Goal: Information Seeking & Learning: Find specific fact

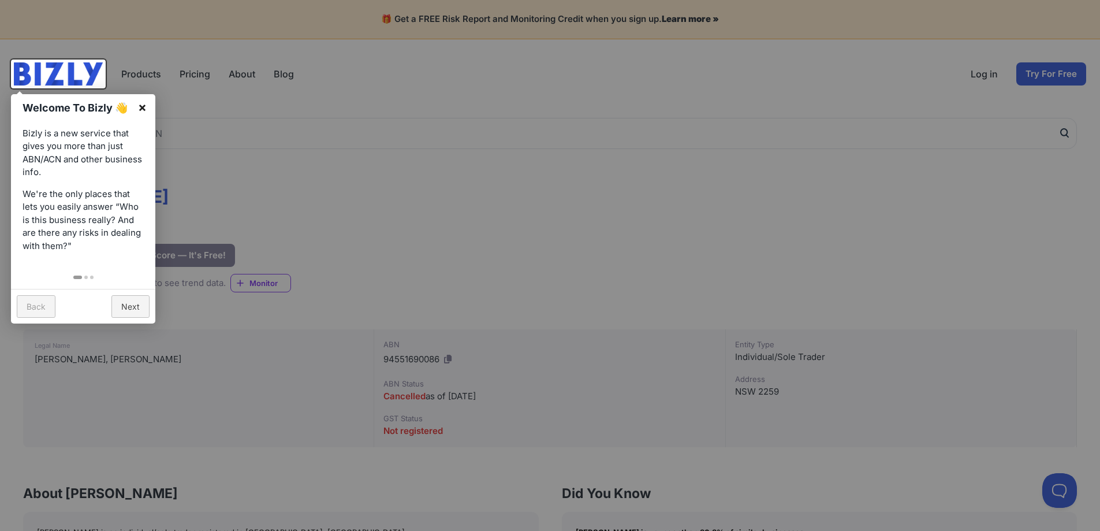
click at [140, 109] on link "×" at bounding box center [142, 107] width 26 height 26
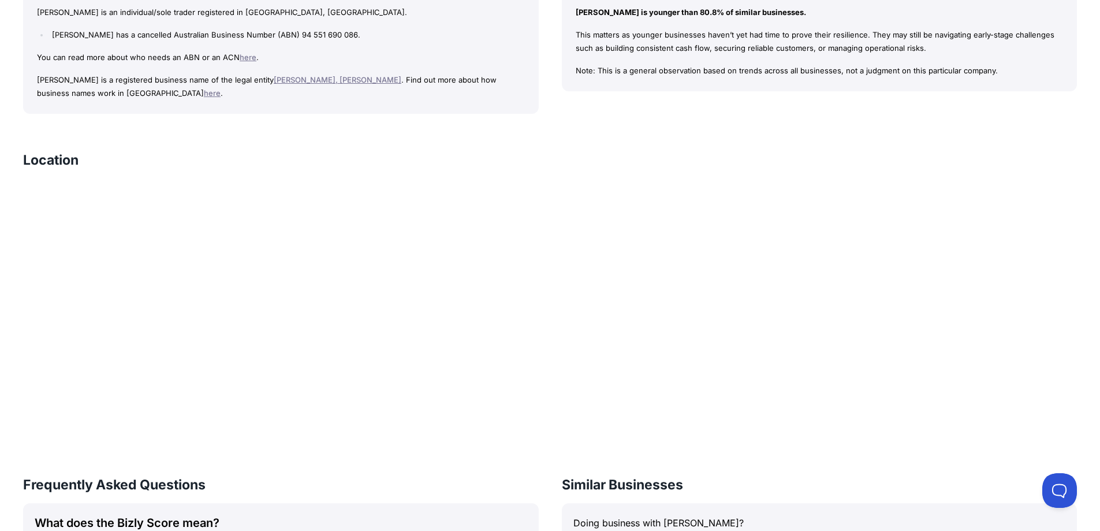
scroll to position [462, 0]
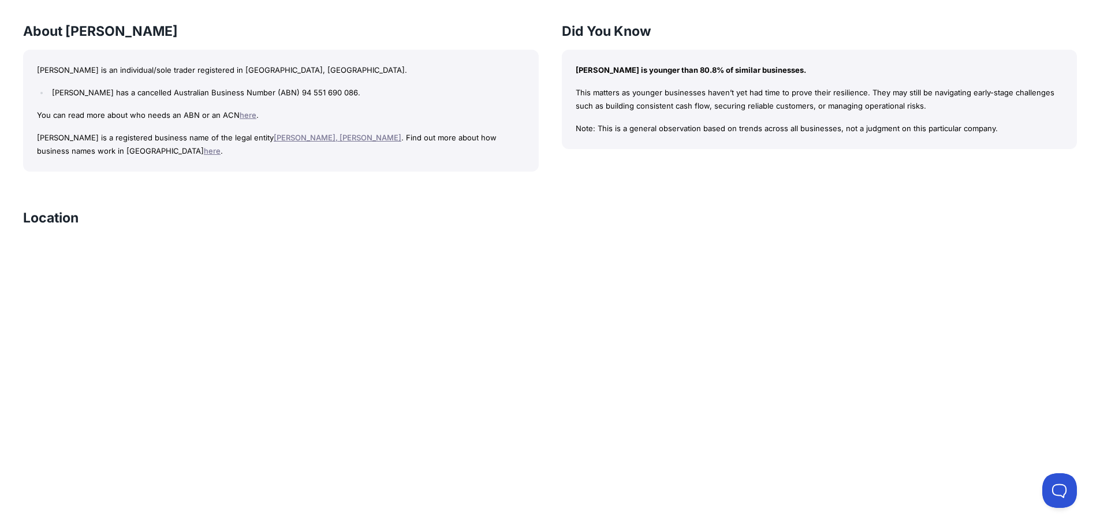
drag, startPoint x: 314, startPoint y: 138, endPoint x: 458, endPoint y: 141, distance: 144.4
click at [458, 141] on p "[PERSON_NAME] is a registered business name of the legal entity [PERSON_NAME], …" at bounding box center [281, 144] width 488 height 27
copy p "[PERSON_NAME], [PERSON_NAME]"
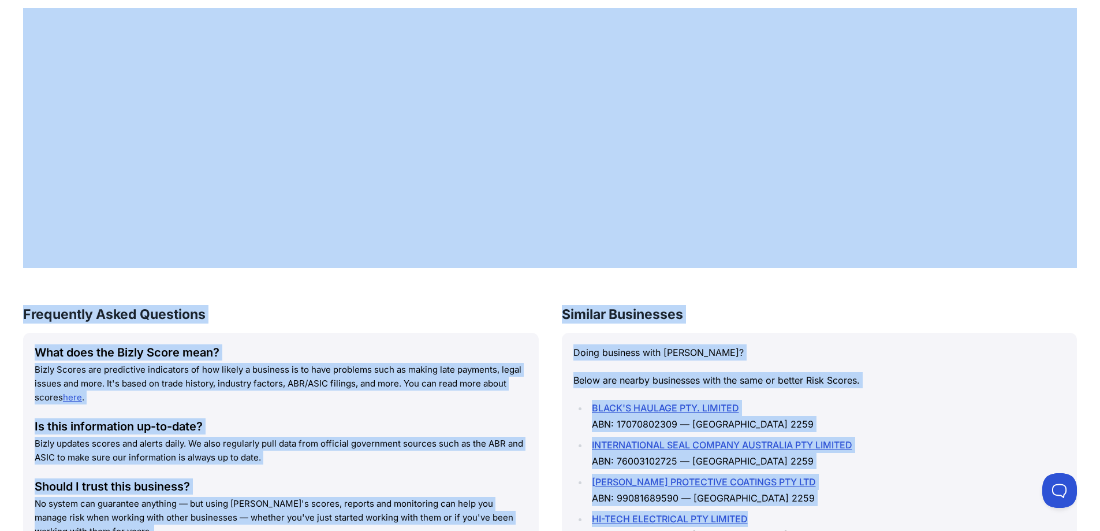
scroll to position [693, 0]
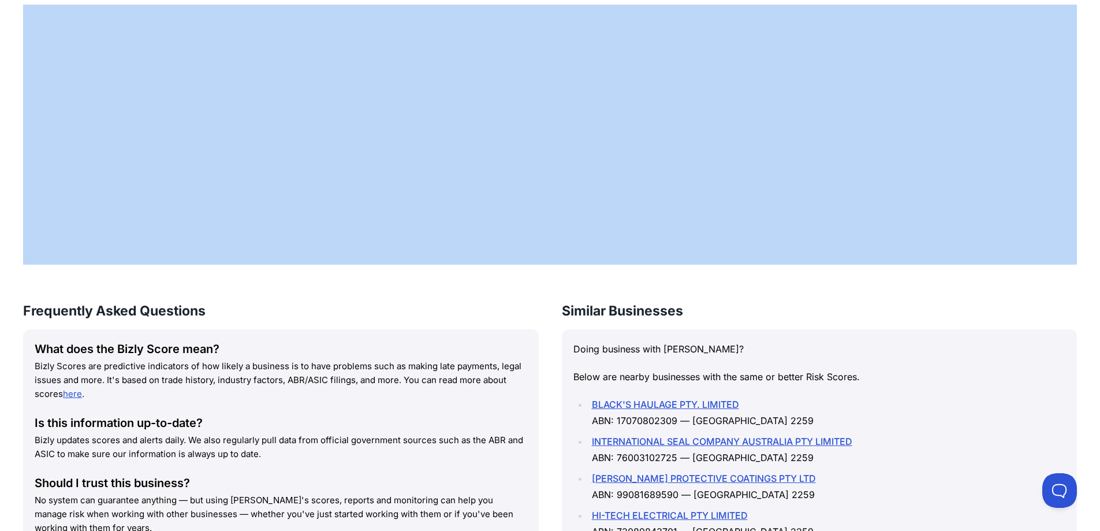
drag, startPoint x: 12, startPoint y: 214, endPoint x: 1085, endPoint y: 235, distance: 1073.0
click at [1085, 235] on div "[PERSON_NAME] Bizly Score: View Risk Score — It's Free! View Risk Score — It's …" at bounding box center [550, 45] width 1100 height 1260
copy div "Location"
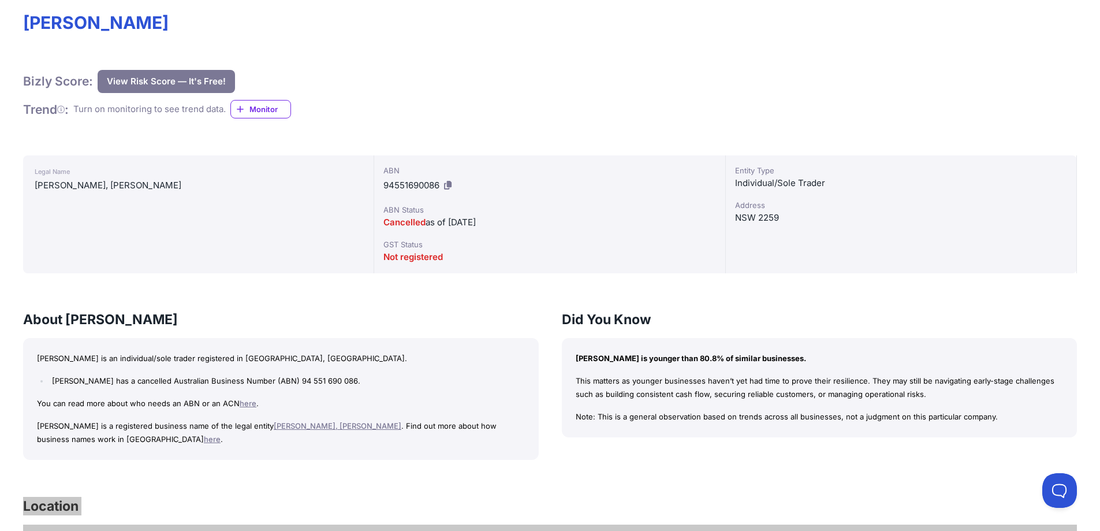
scroll to position [116, 0]
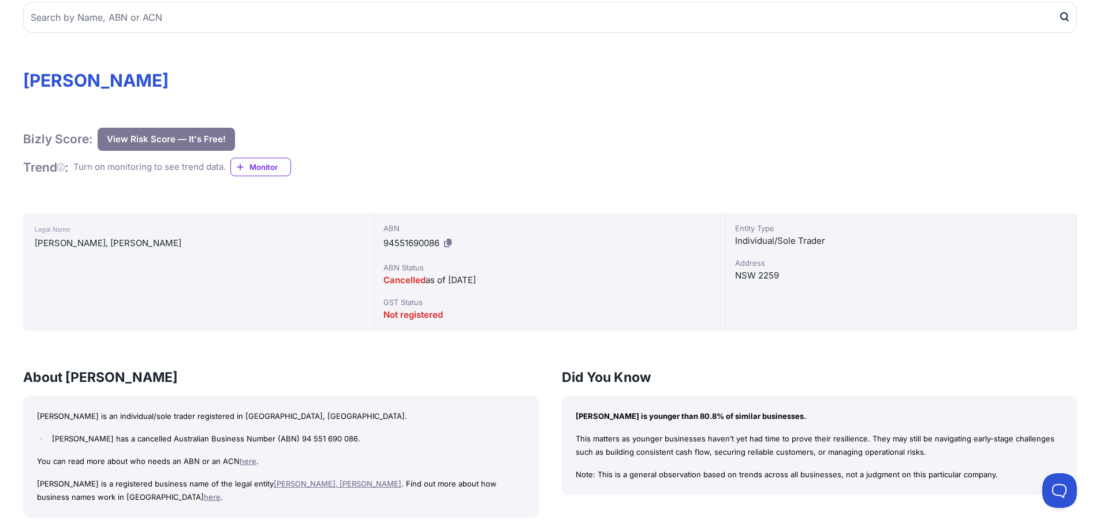
drag, startPoint x: 383, startPoint y: 264, endPoint x: 506, endPoint y: 283, distance: 124.5
click at [506, 283] on div "ABN 94551690086 ABN Status Cancelled as of [DATE] GST Status Not registered" at bounding box center [549, 272] width 351 height 118
copy div "ABN Status Cancelled as of [DATE]"
